Goal: Task Accomplishment & Management: Complete application form

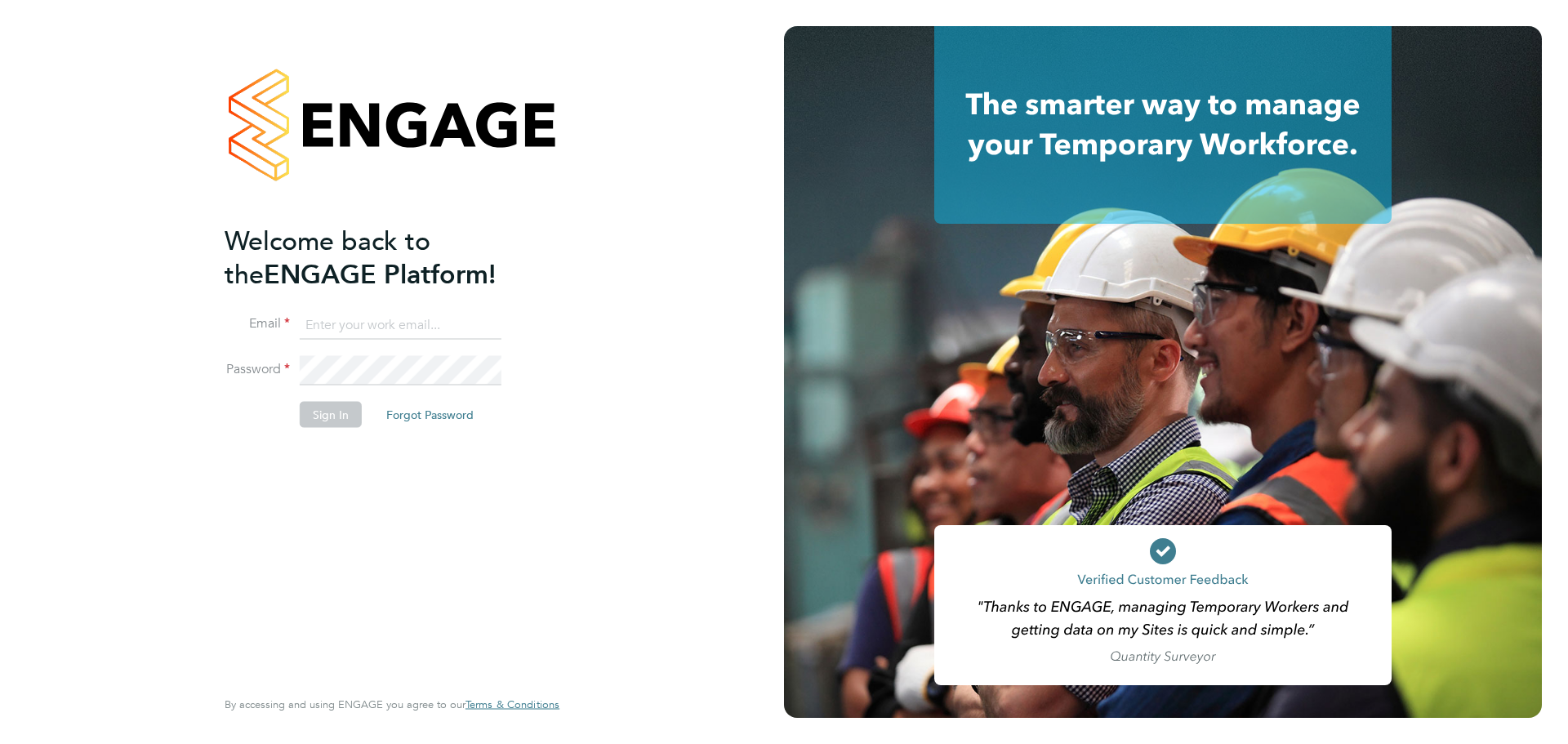
type input "jordan.williams@morganhunt.com"
click at [330, 404] on button "Sign In" at bounding box center [331, 413] width 62 height 27
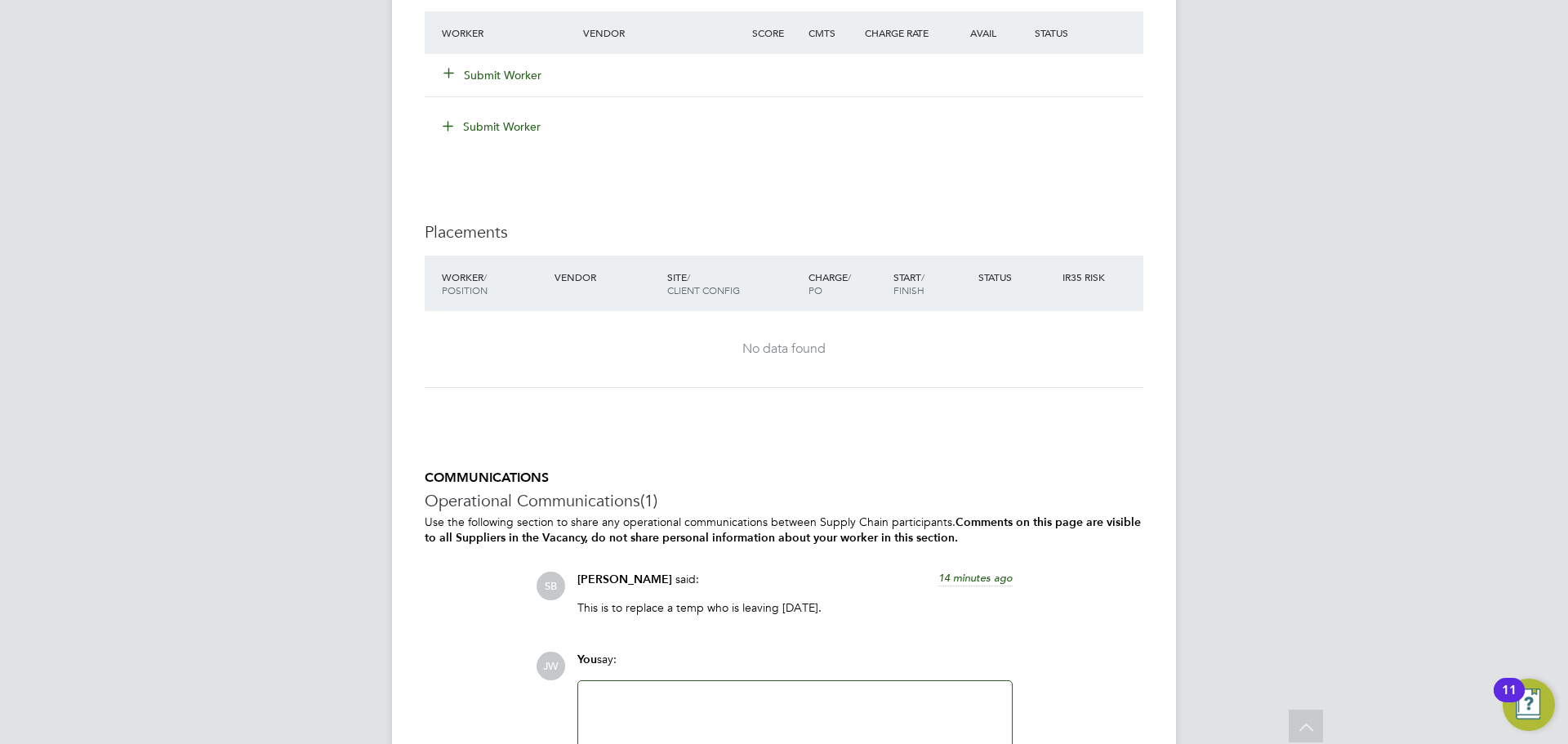
scroll to position [2775, 0]
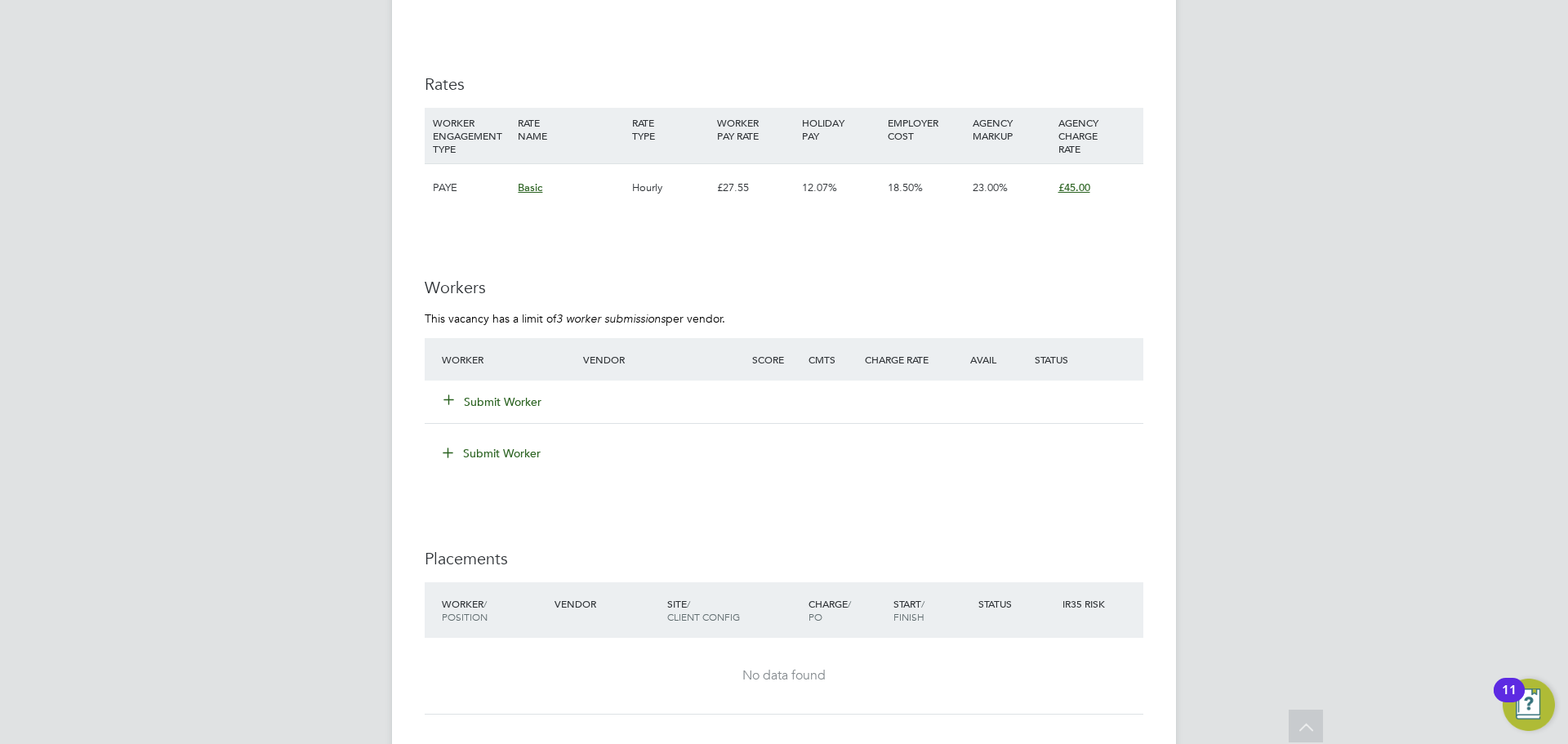
click at [491, 396] on button "Submit Worker" at bounding box center [493, 401] width 98 height 16
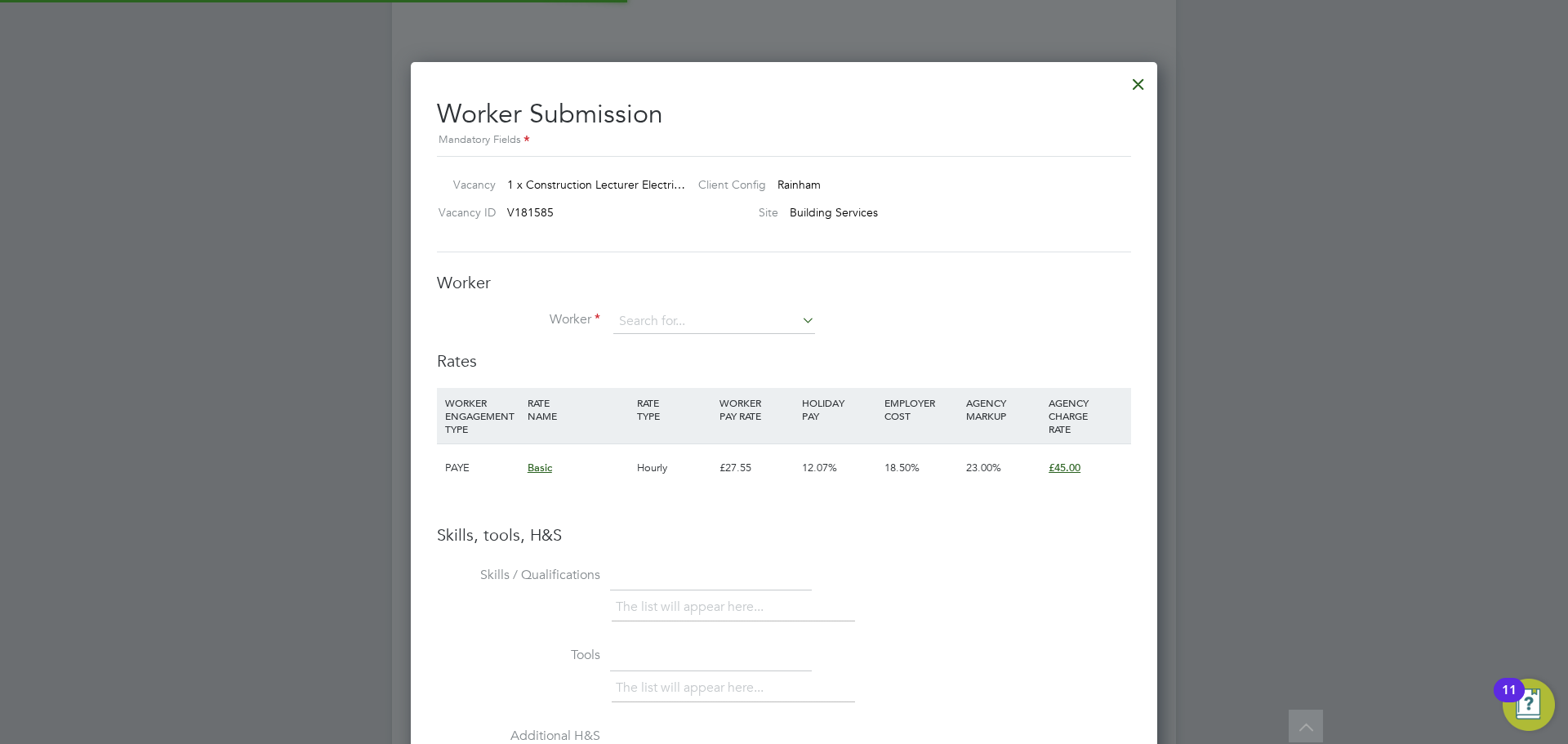
scroll to position [48, 111]
click at [670, 319] on input at bounding box center [714, 321] width 202 height 25
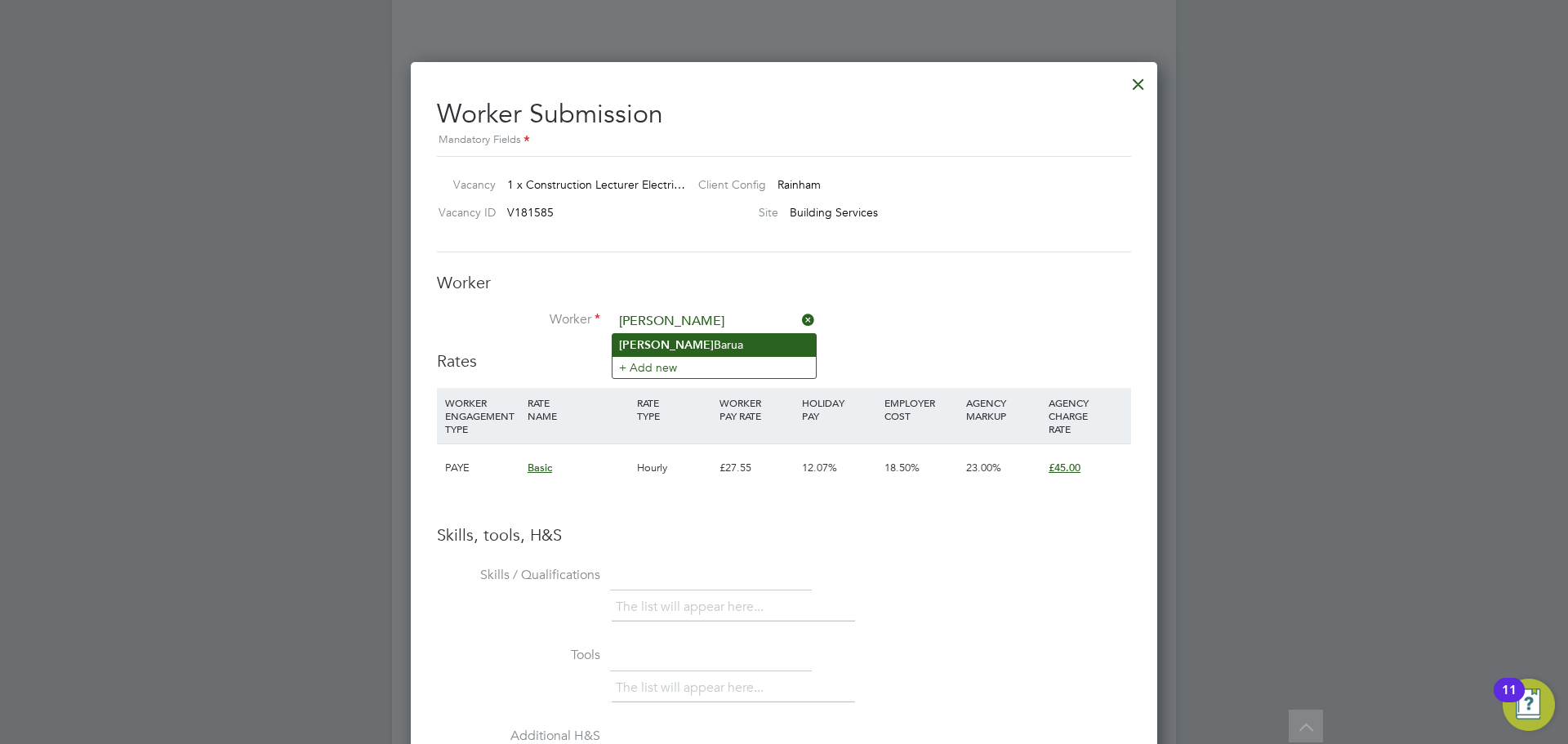
click at [680, 346] on li "[PERSON_NAME]" at bounding box center [714, 345] width 203 height 22
type input "[PERSON_NAME]"
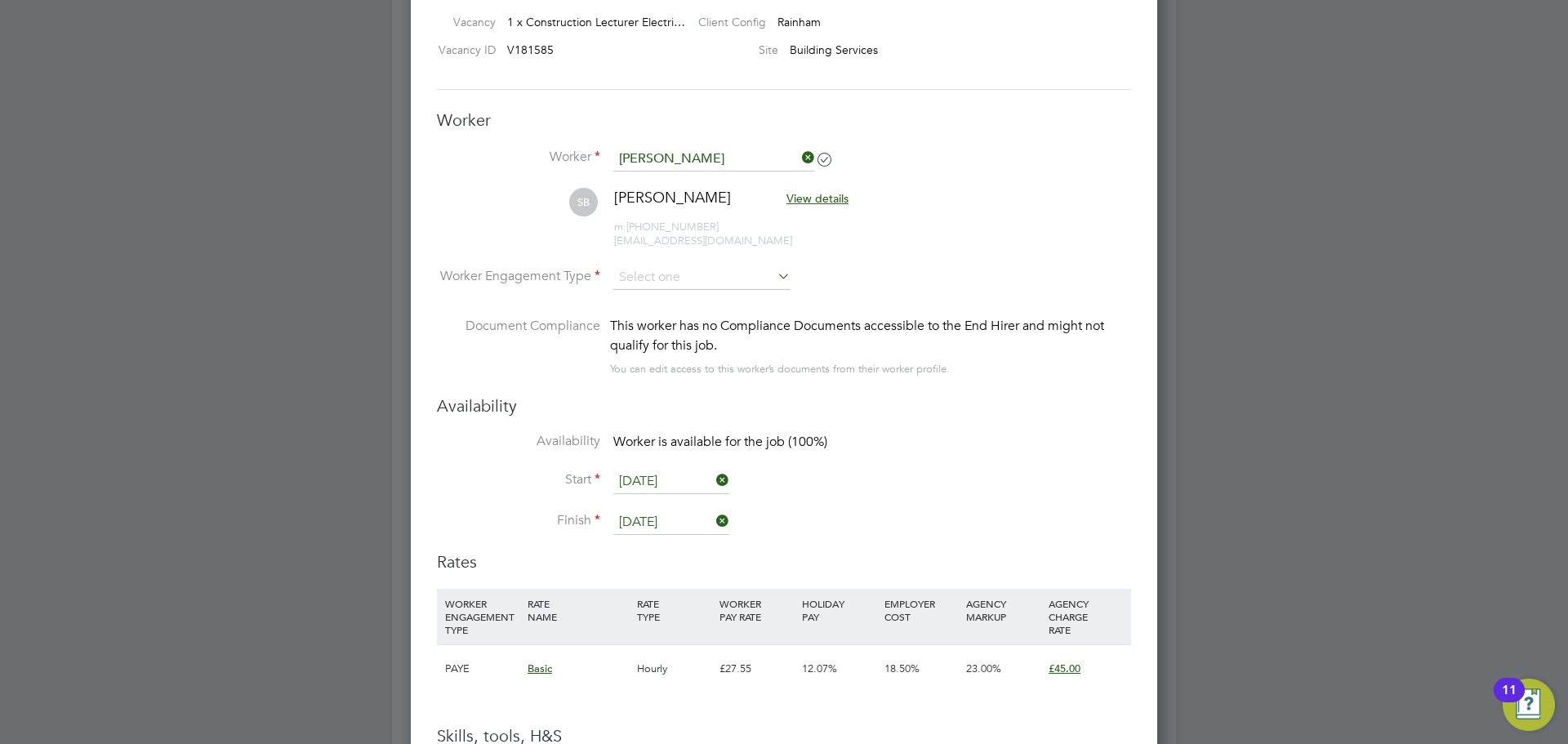
scroll to position [2939, 0]
click at [650, 279] on input at bounding box center [702, 276] width 177 height 25
click at [646, 323] on li "PAYE" at bounding box center [702, 320] width 179 height 21
type input "PAYE"
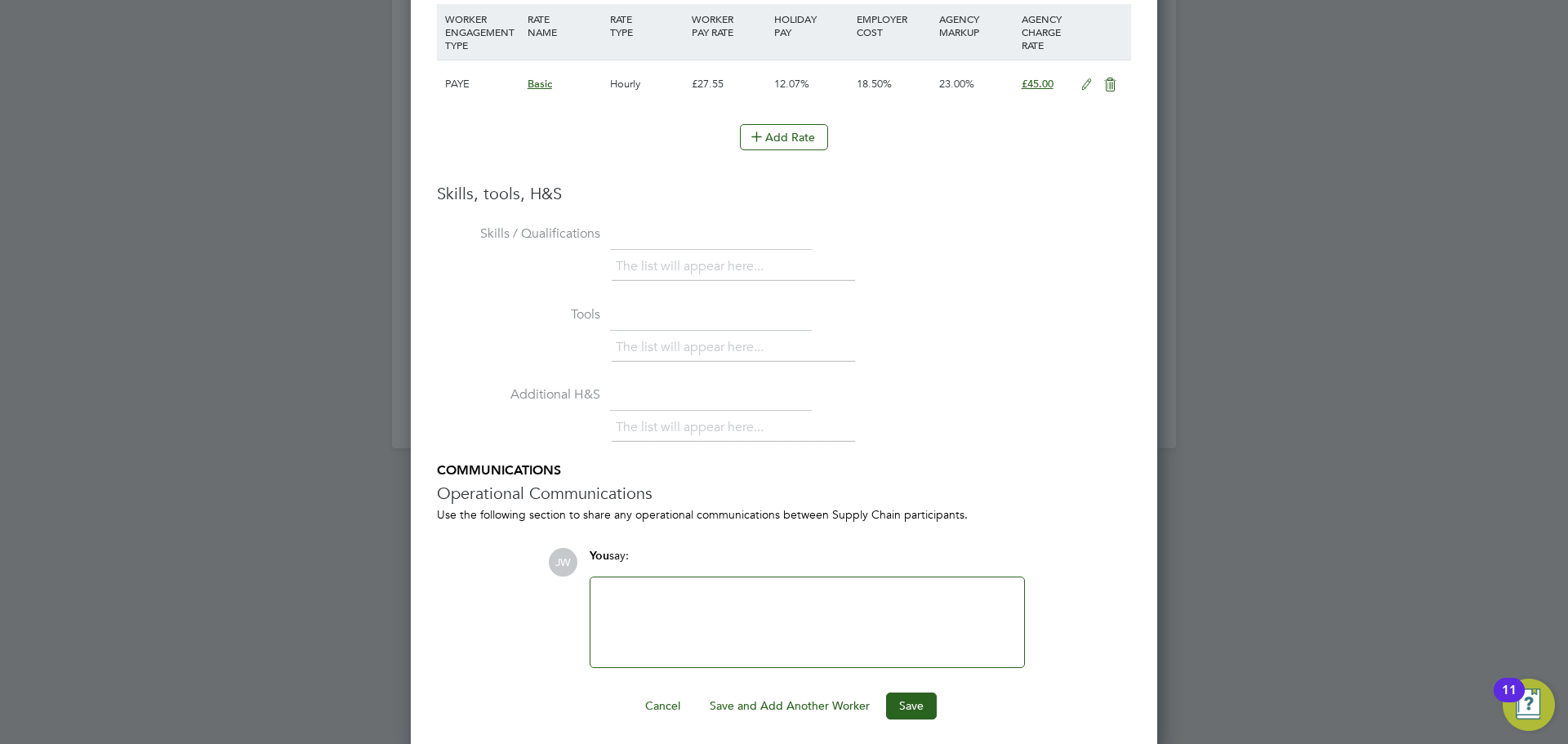
scroll to position [3529, 0]
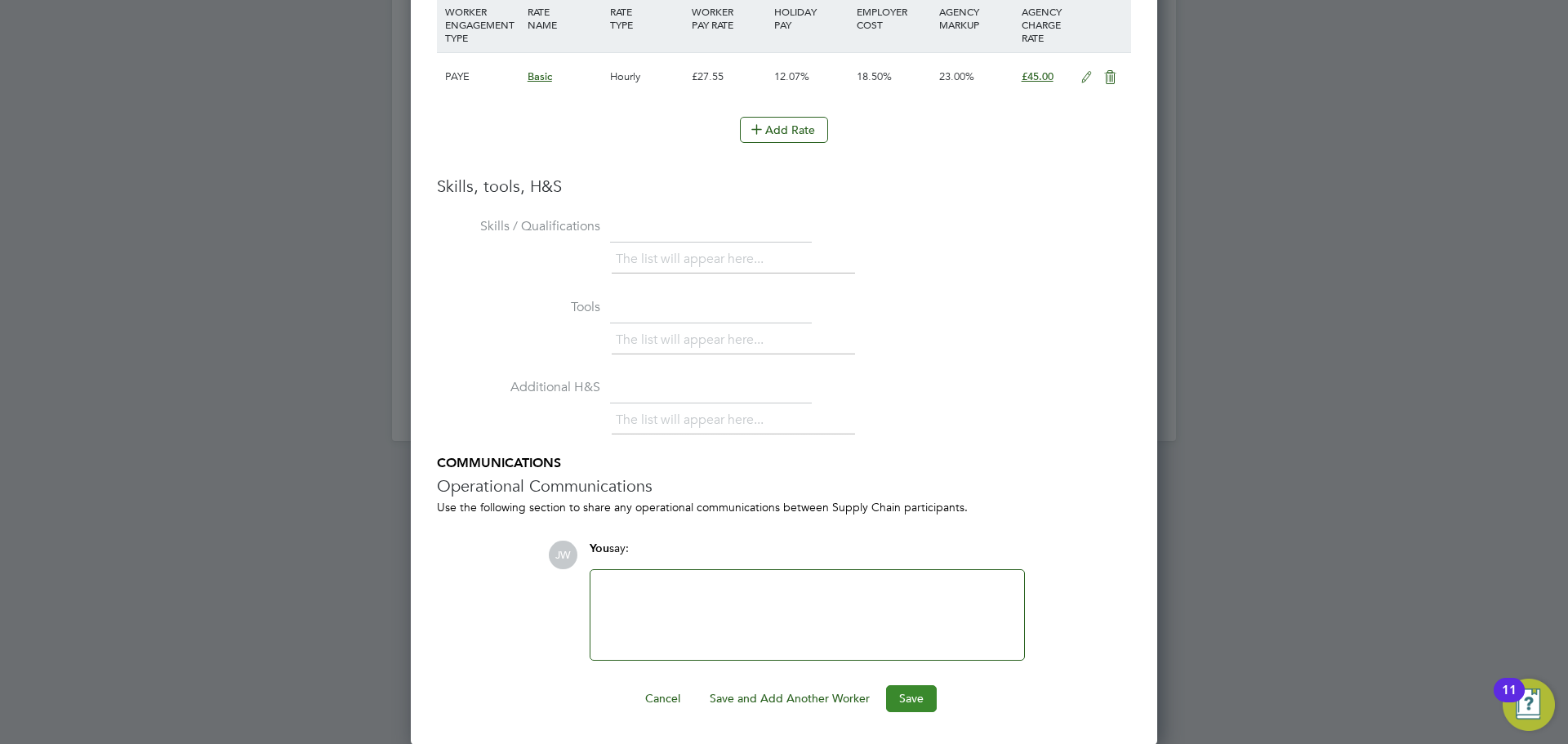
click at [903, 696] on button "Save" at bounding box center [911, 697] width 50 height 27
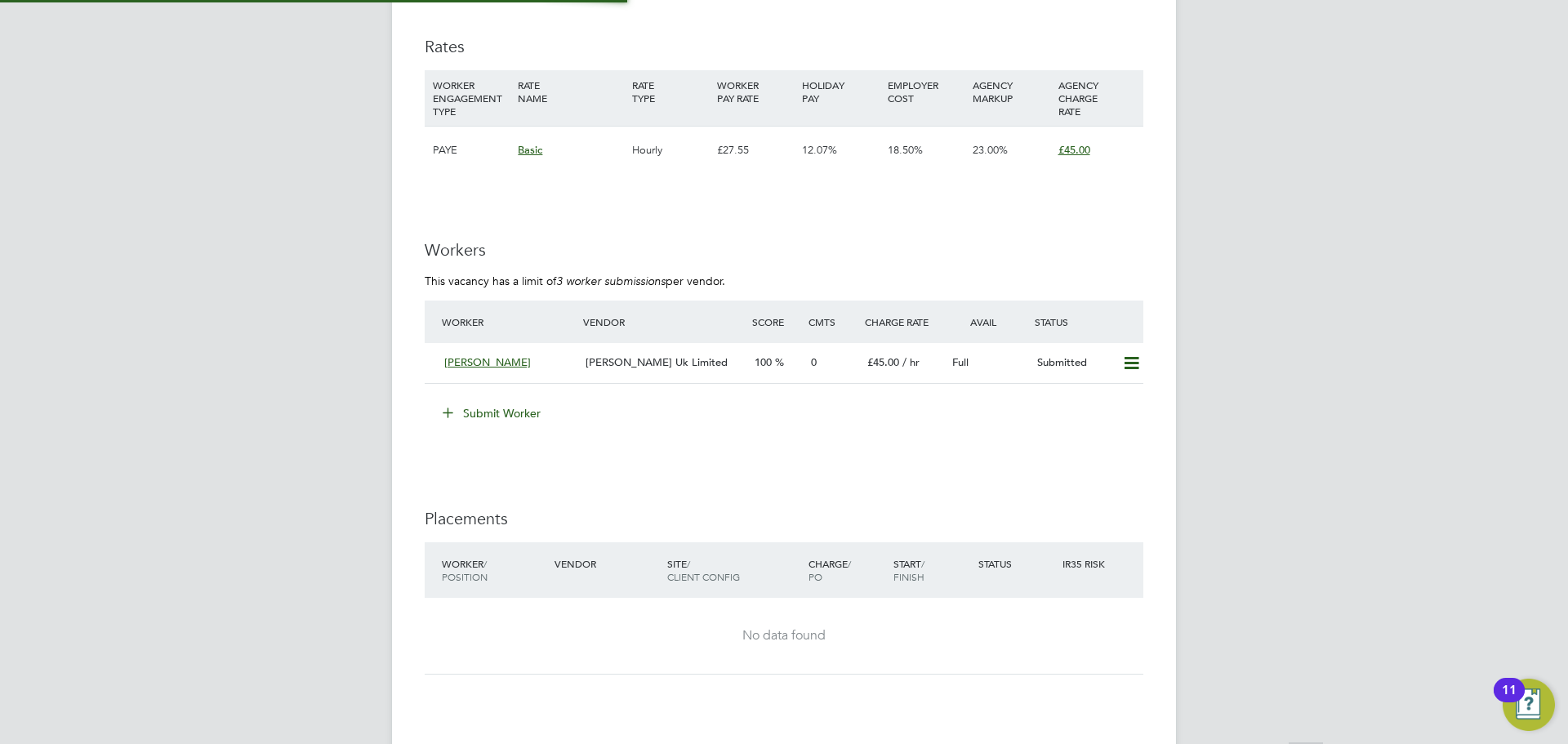
scroll to position [8, 8]
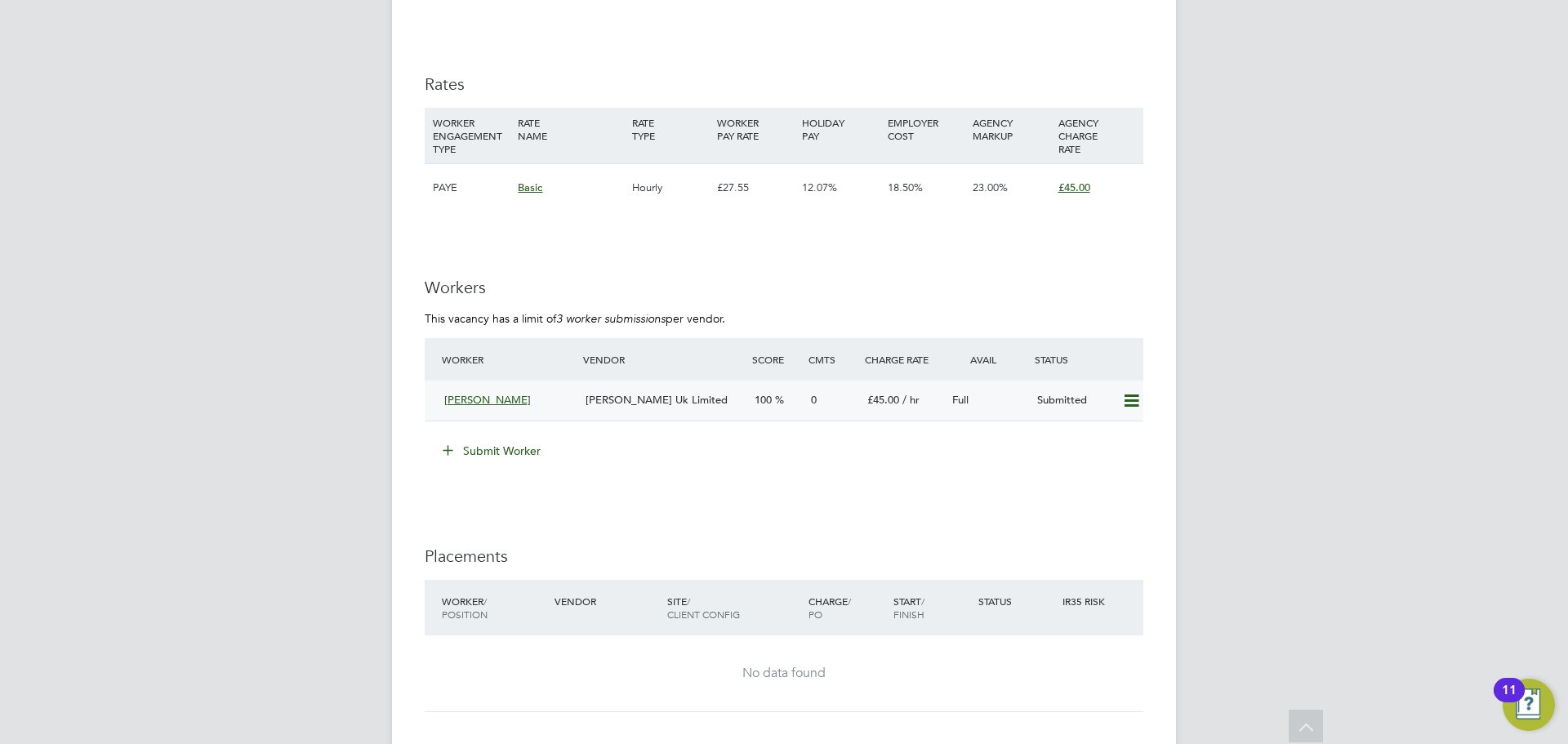
click at [496, 404] on span "[PERSON_NAME]" at bounding box center [487, 399] width 87 height 14
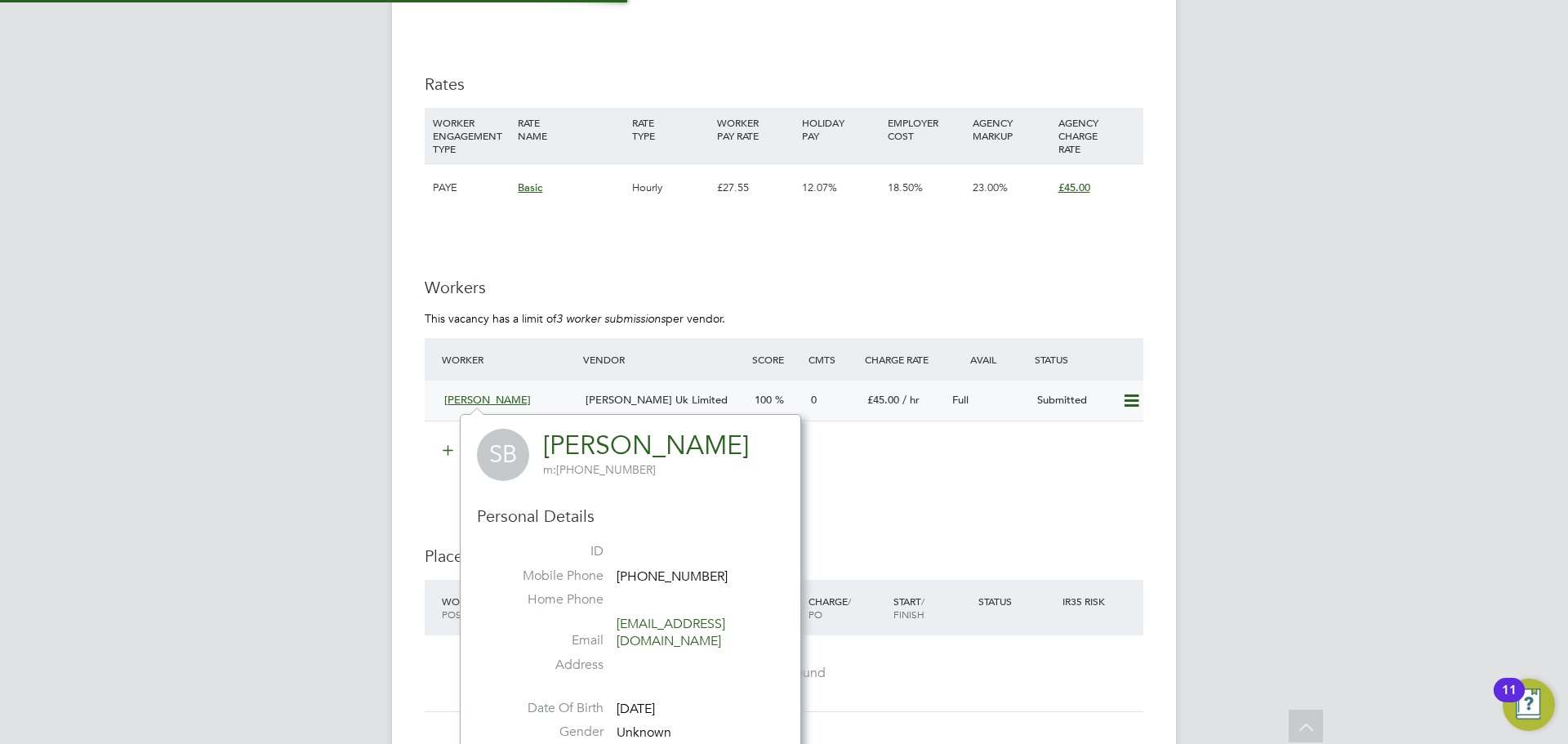
scroll to position [380, 341]
click at [659, 399] on span "[PERSON_NAME] Uk Limited" at bounding box center [656, 399] width 142 height 14
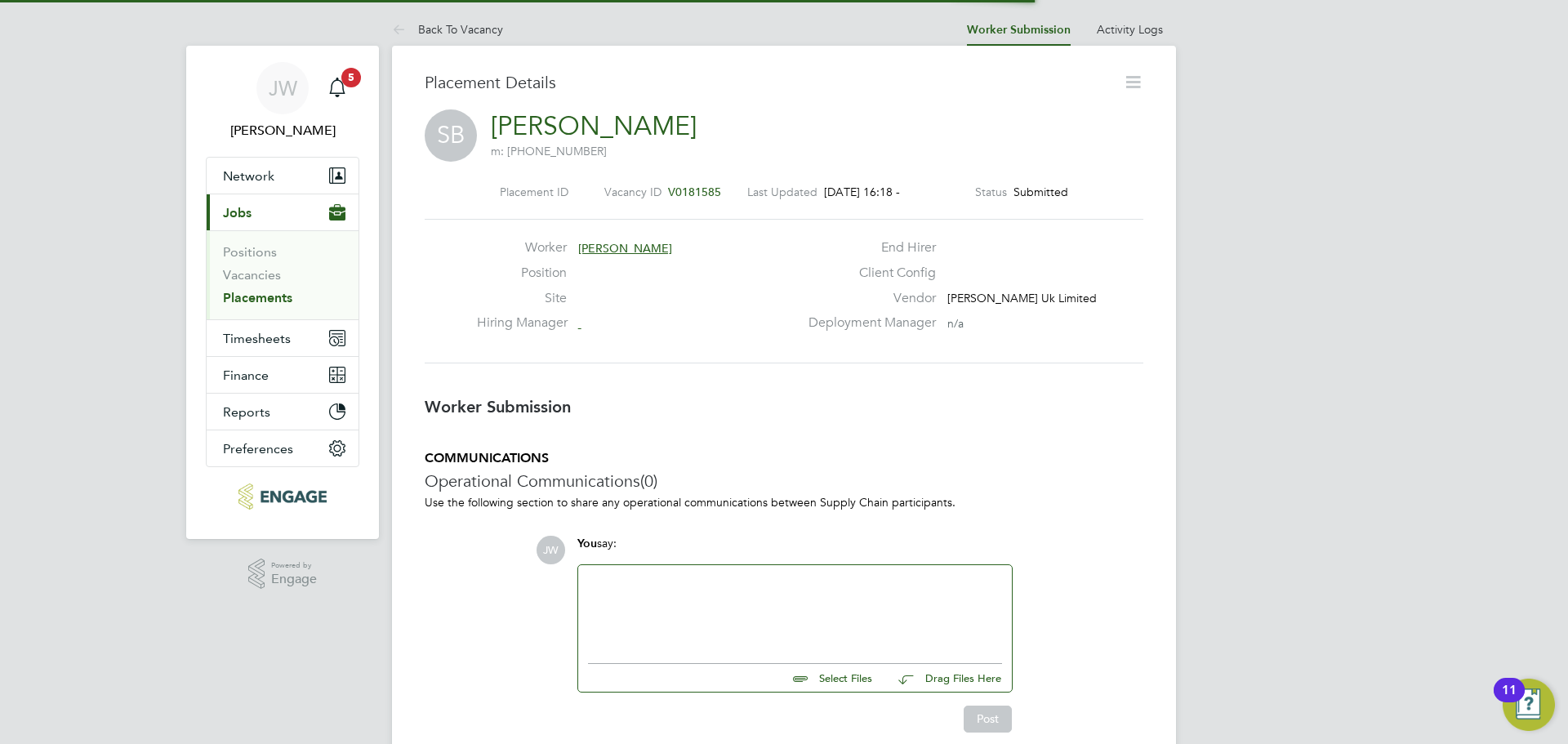
scroll to position [8, 8]
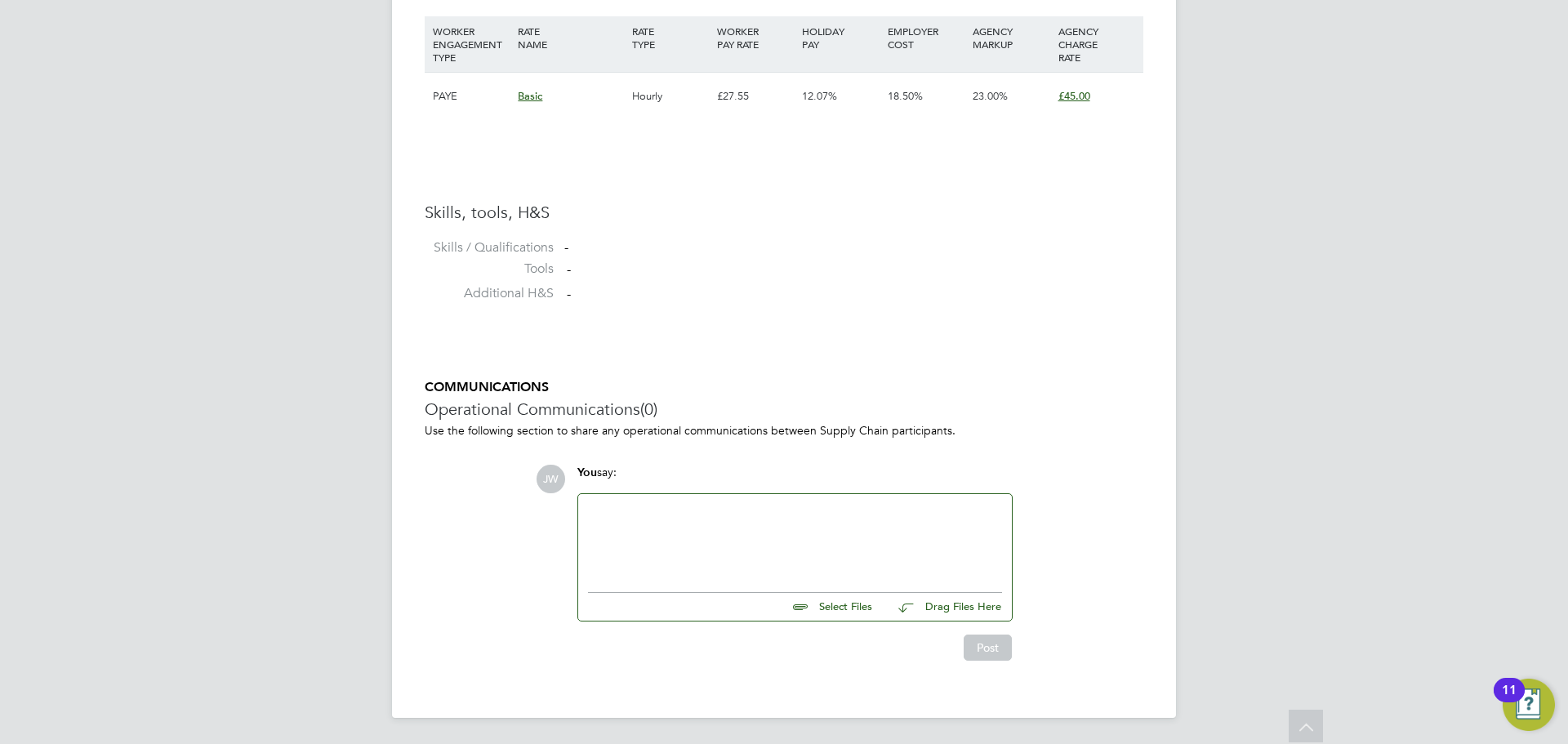
click at [667, 534] on div at bounding box center [795, 538] width 414 height 70
click at [836, 607] on input "file" at bounding box center [880, 603] width 245 height 23
type input "C:\fakepath\[PERSON_NAME] - MH CV.cleaned (1).pdf"
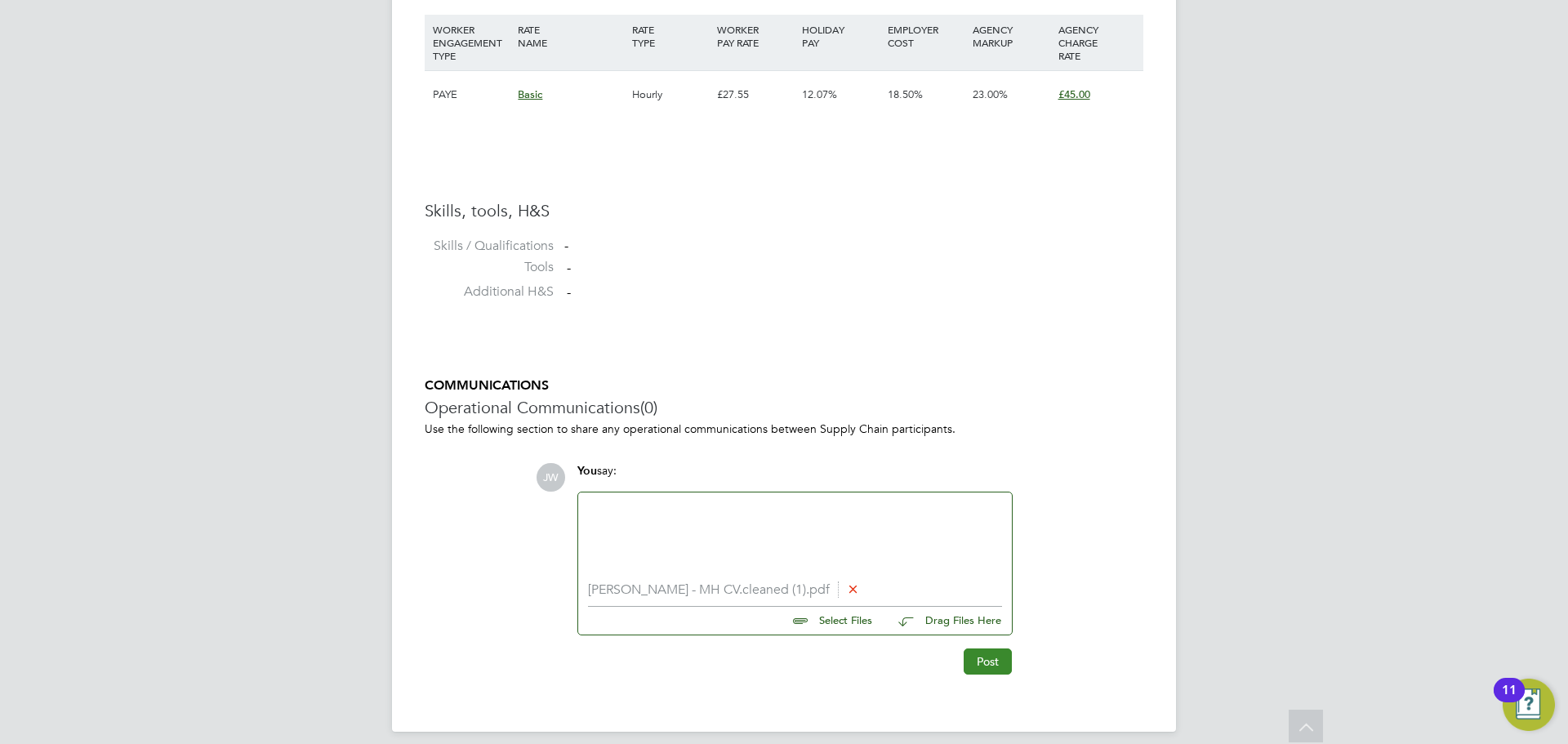
click at [988, 665] on button "Post" at bounding box center [987, 661] width 48 height 27
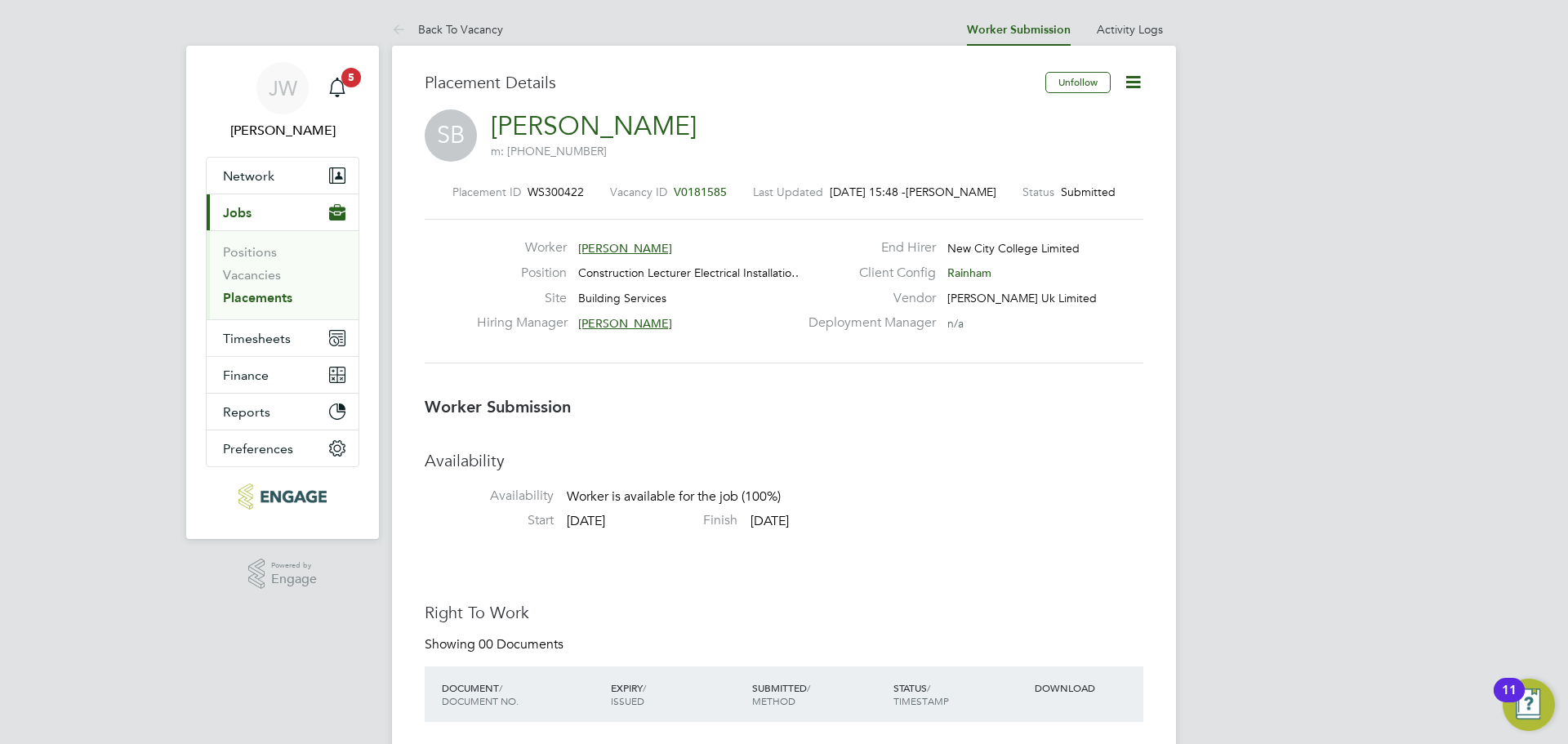
click at [1010, 37] on li "Worker Submission" at bounding box center [1018, 29] width 103 height 33
click at [783, 304] on div "Site Building Services" at bounding box center [638, 303] width 322 height 26
